Goal: Register for event/course

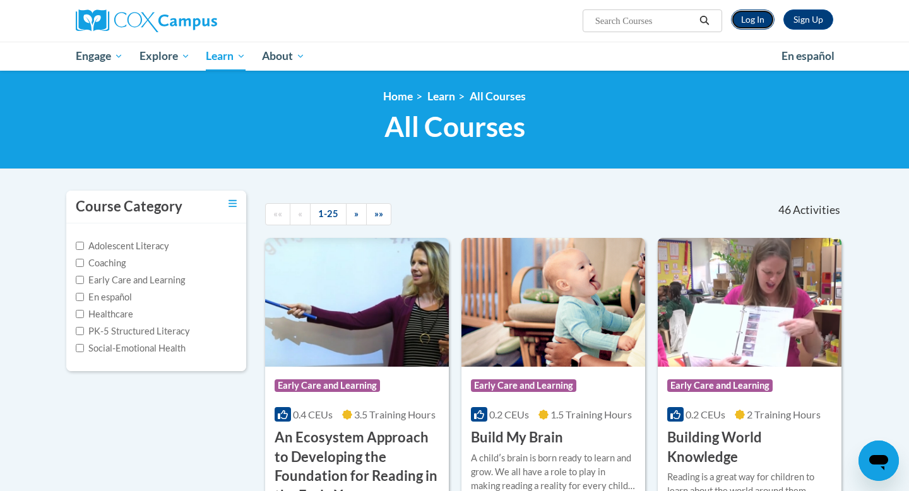
click at [754, 21] on link "Log In" at bounding box center [753, 19] width 44 height 20
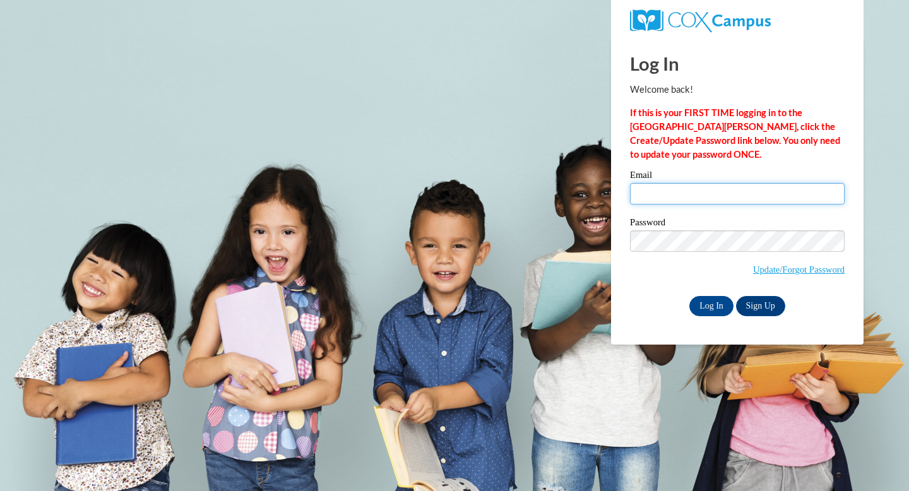
click at [687, 186] on input "Email" at bounding box center [737, 193] width 215 height 21
type input "dmlammers@waukesha.k12.wi.us"
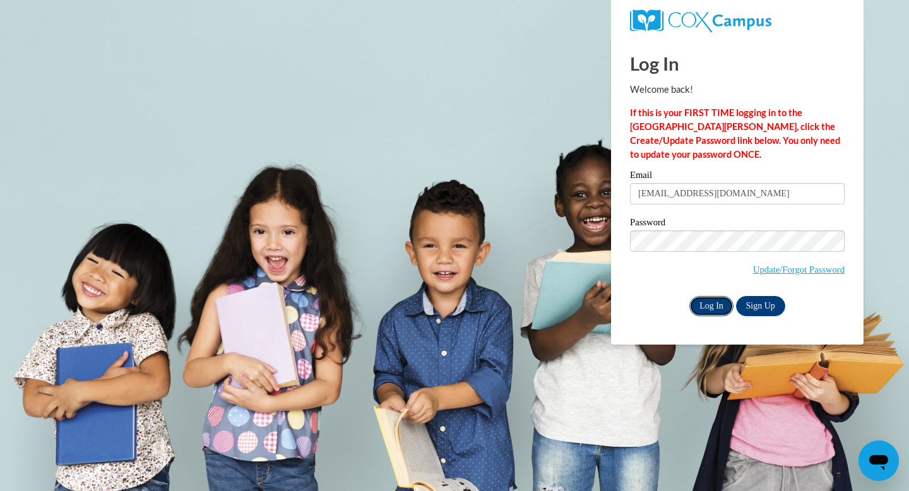
click at [717, 311] on input "Log In" at bounding box center [711, 306] width 44 height 20
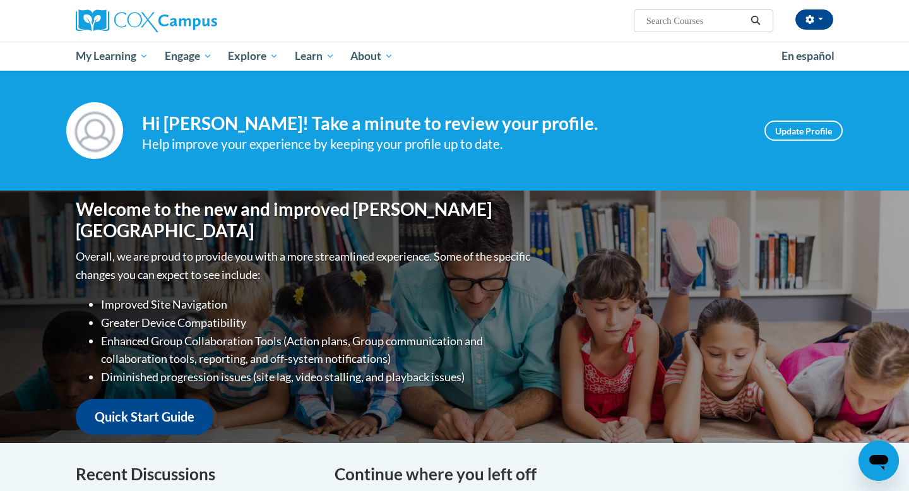
click at [655, 26] on input "Search..." at bounding box center [695, 20] width 101 height 15
type input "fluency"
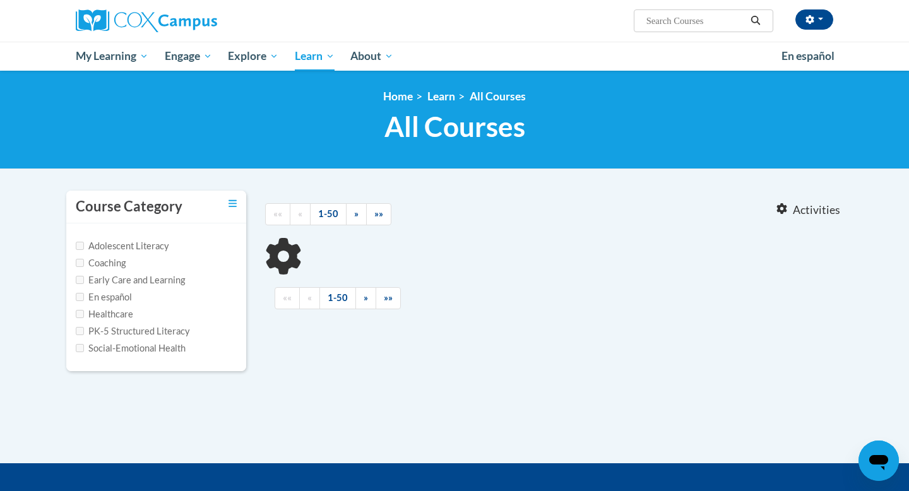
type input "fluency"
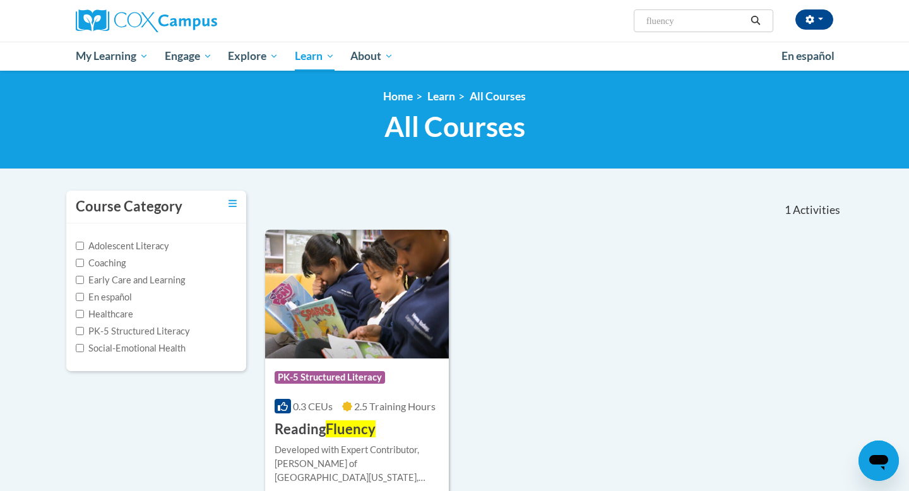
click at [377, 441] on div "More Info Enroll Developed with Expert Contributor, Dr. Laura Rhinehart of Univ…" at bounding box center [357, 471] width 184 height 64
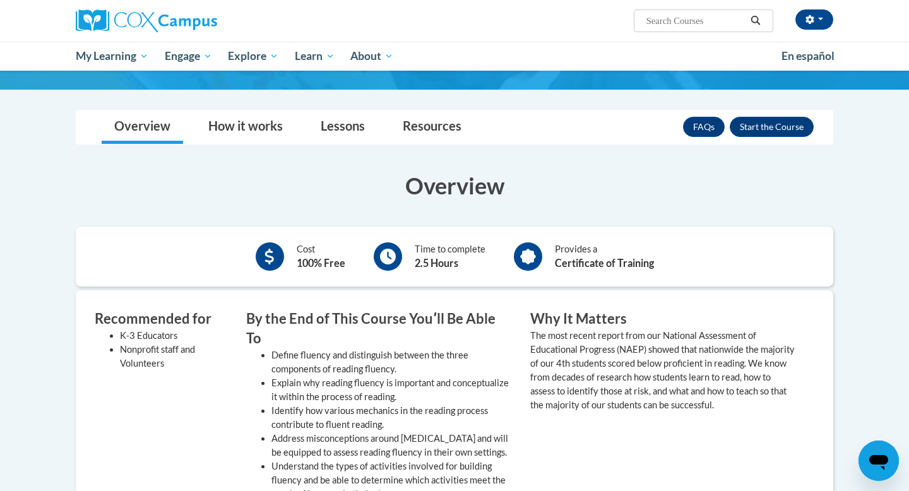
scroll to position [188, 0]
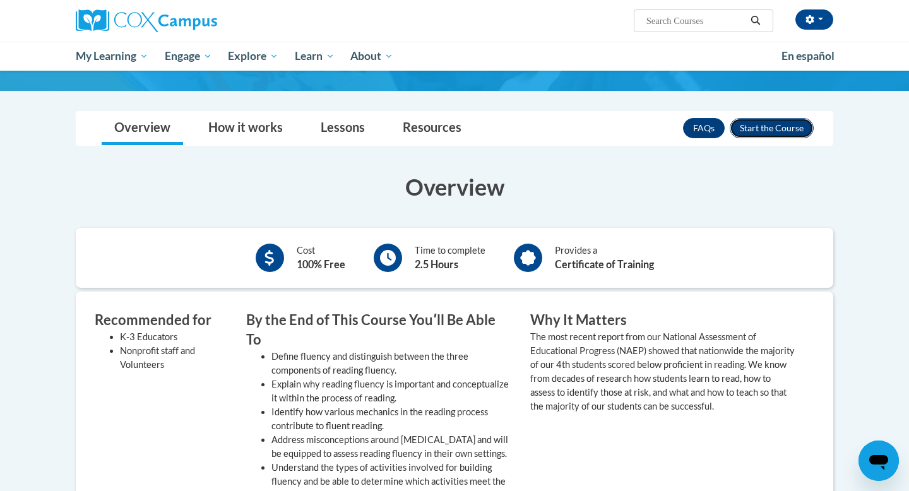
click at [783, 119] on button "Enroll" at bounding box center [772, 128] width 84 height 20
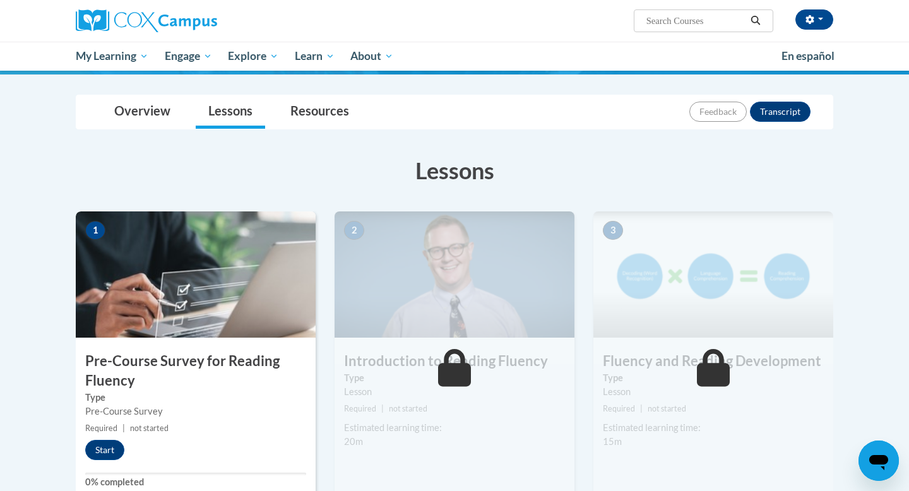
scroll to position [139, 0]
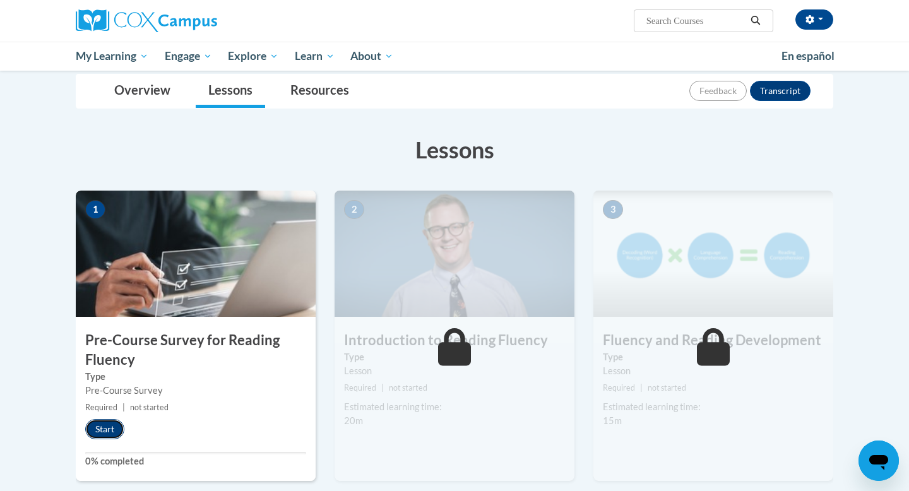
click at [102, 429] on button "Start" at bounding box center [104, 429] width 39 height 20
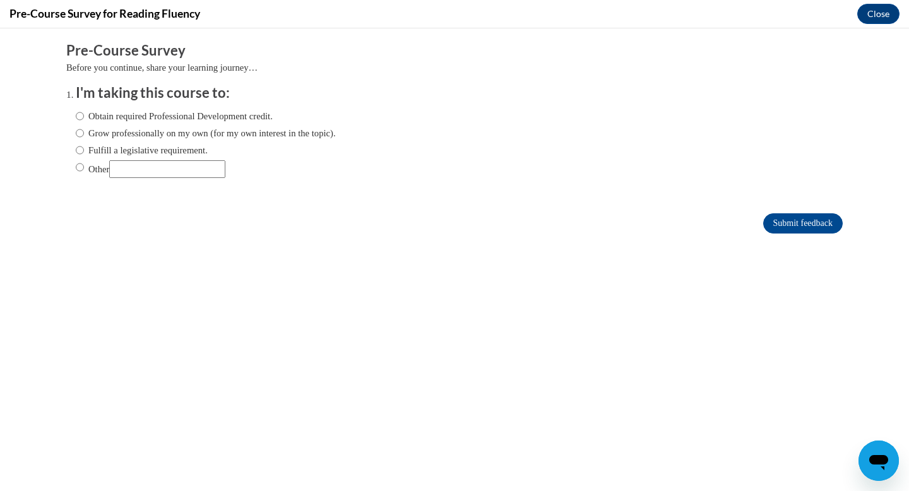
scroll to position [0, 0]
click at [81, 150] on input "Fulfill a legislative requirement." at bounding box center [80, 150] width 8 height 14
radio input "true"
click at [791, 217] on input "Submit feedback" at bounding box center [803, 223] width 80 height 20
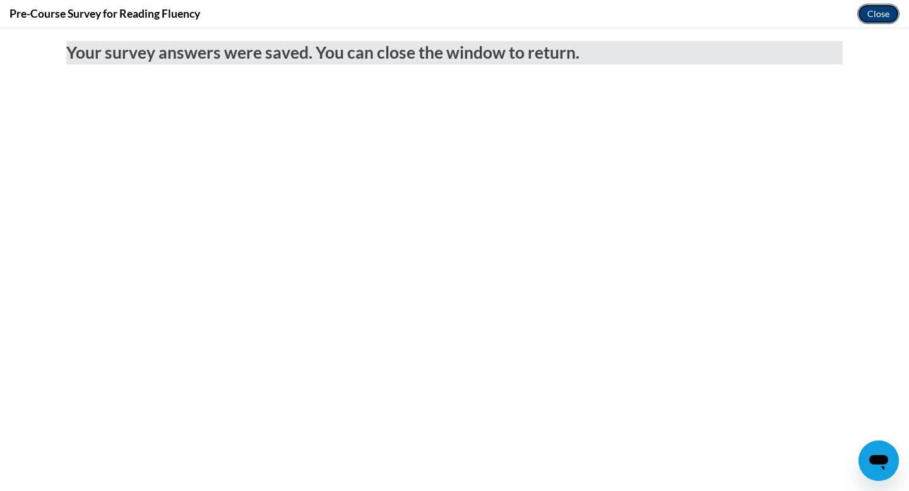
click at [881, 11] on button "Close" at bounding box center [878, 14] width 42 height 20
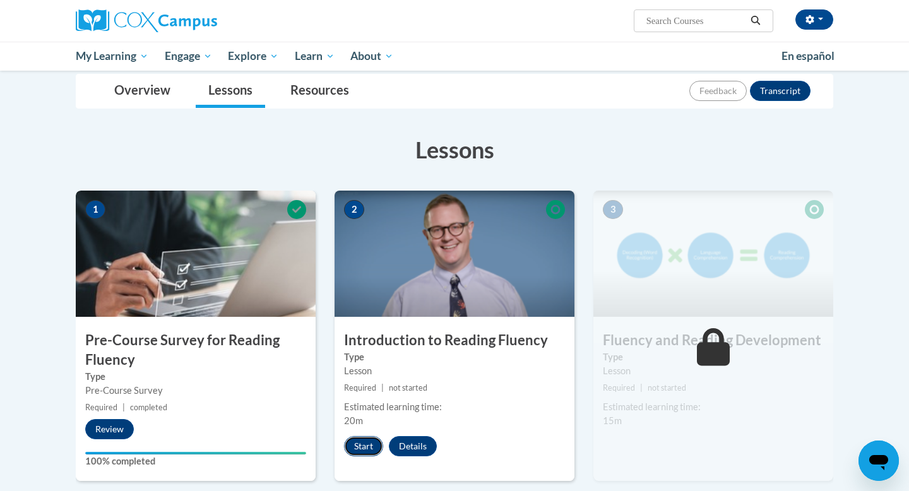
click at [368, 443] on button "Start" at bounding box center [363, 446] width 39 height 20
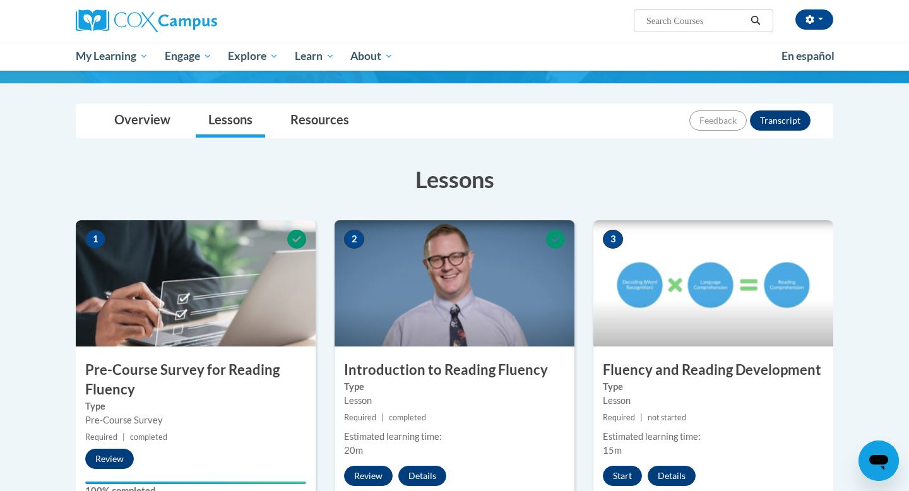
scroll to position [112, 0]
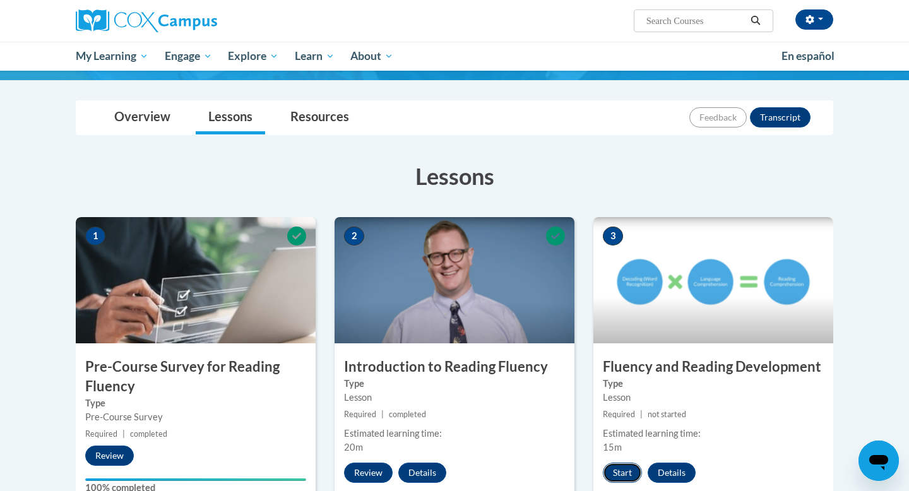
click at [617, 473] on button "Start" at bounding box center [622, 473] width 39 height 20
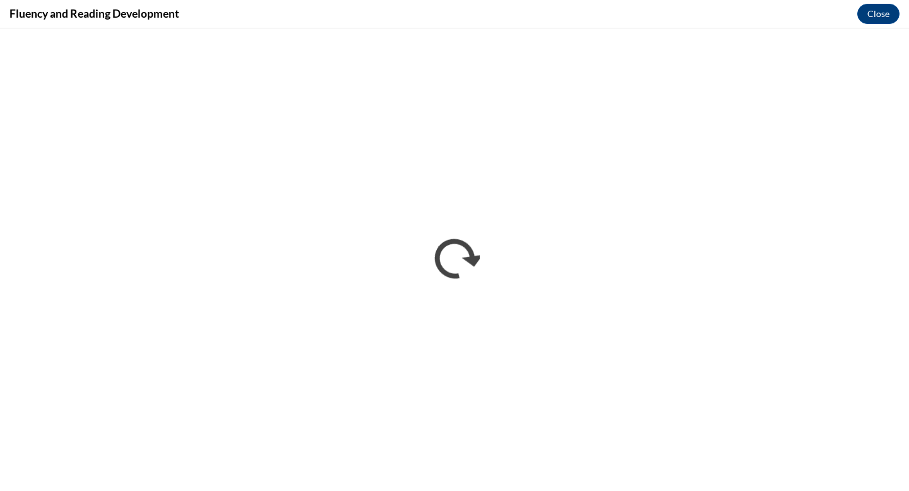
scroll to position [0, 0]
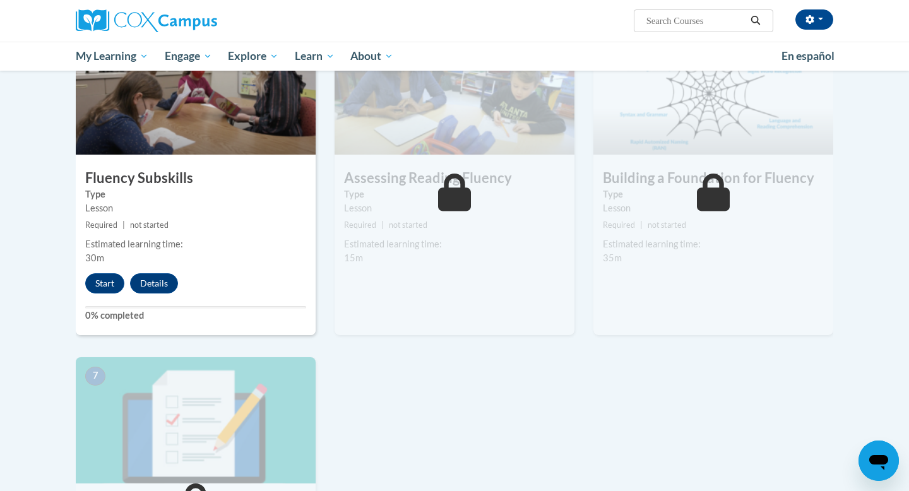
scroll to position [635, 0]
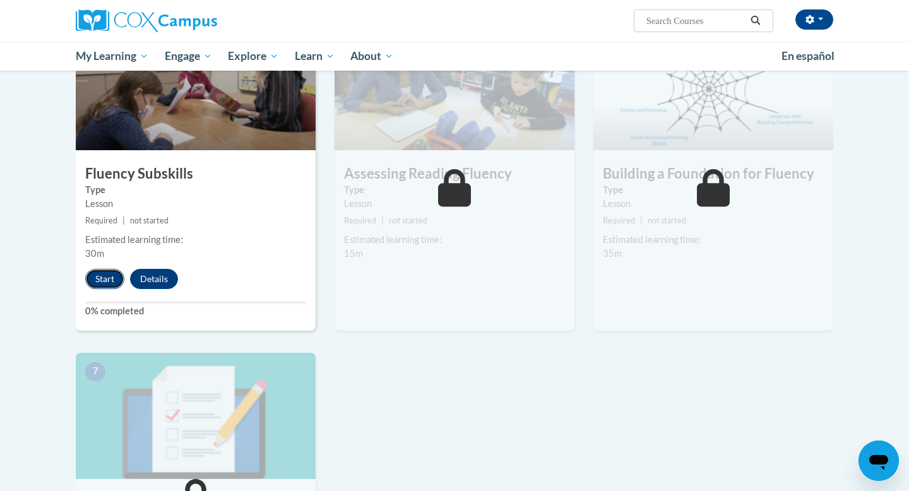
click at [106, 282] on button "Start" at bounding box center [104, 279] width 39 height 20
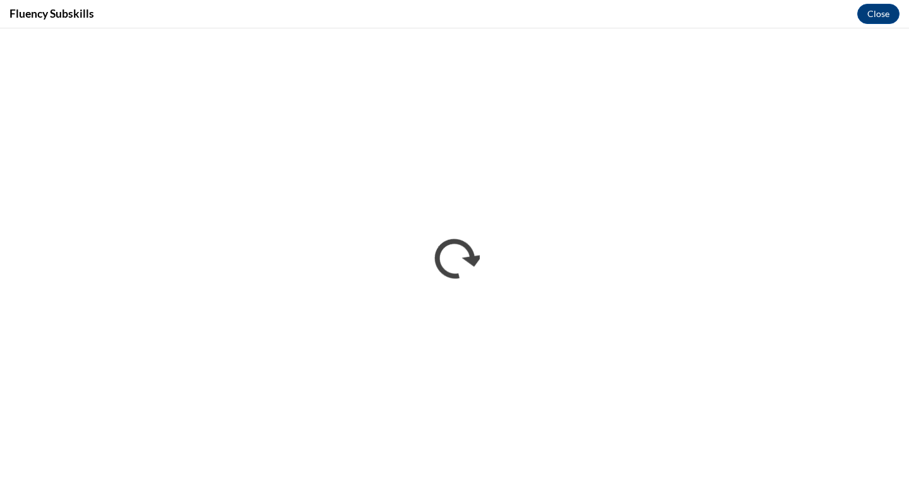
scroll to position [0, 0]
